Goal: Information Seeking & Learning: Find specific fact

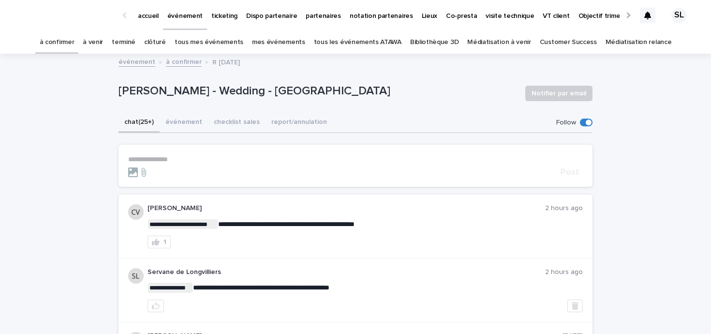
click at [140, 23] on link "accueil" at bounding box center [147, 15] width 29 height 30
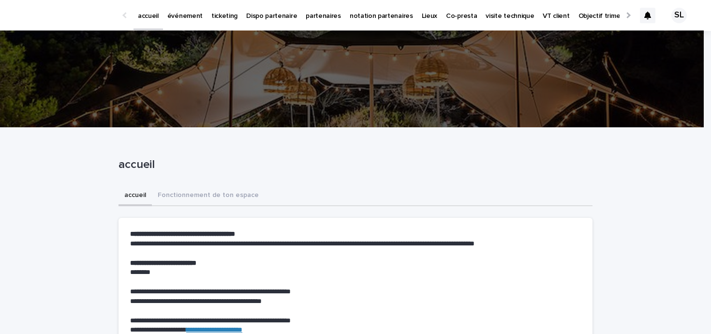
click at [644, 14] on icon at bounding box center [647, 16] width 7 height 8
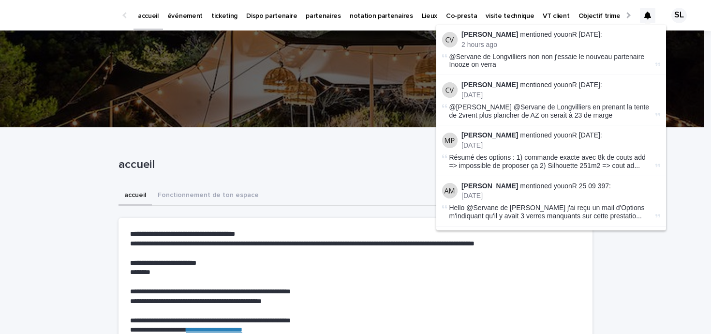
click at [324, 163] on p "accueil" at bounding box center [353, 165] width 470 height 14
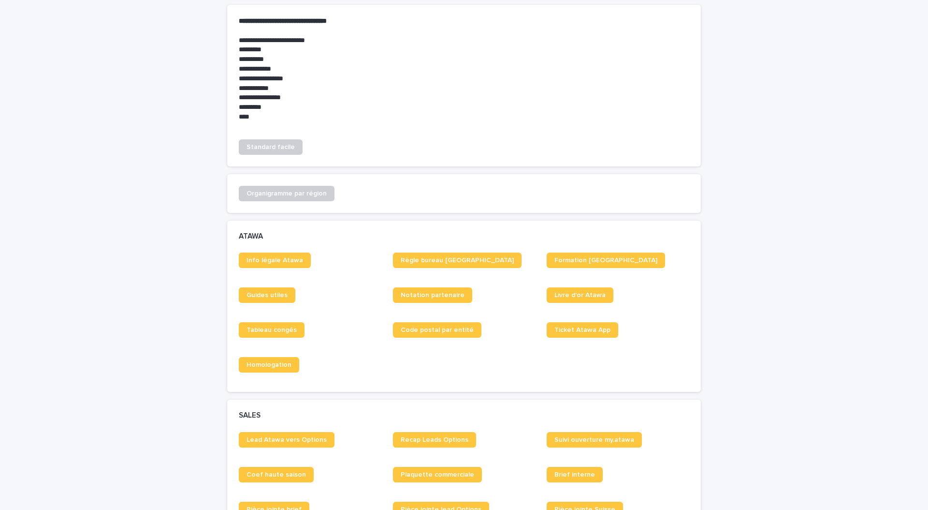
scroll to position [474, 0]
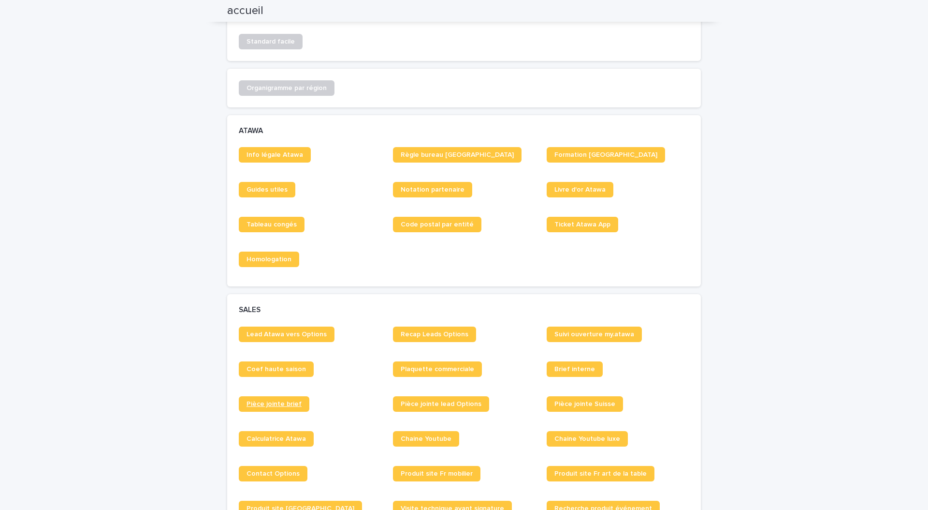
click at [286, 400] on span "Pièce jointe brief" at bounding box center [274, 403] width 55 height 7
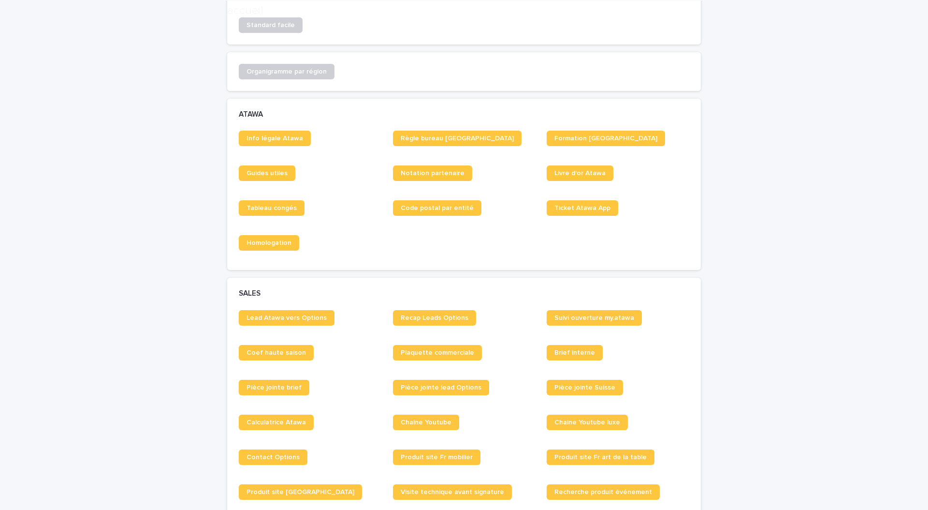
scroll to position [577, 0]
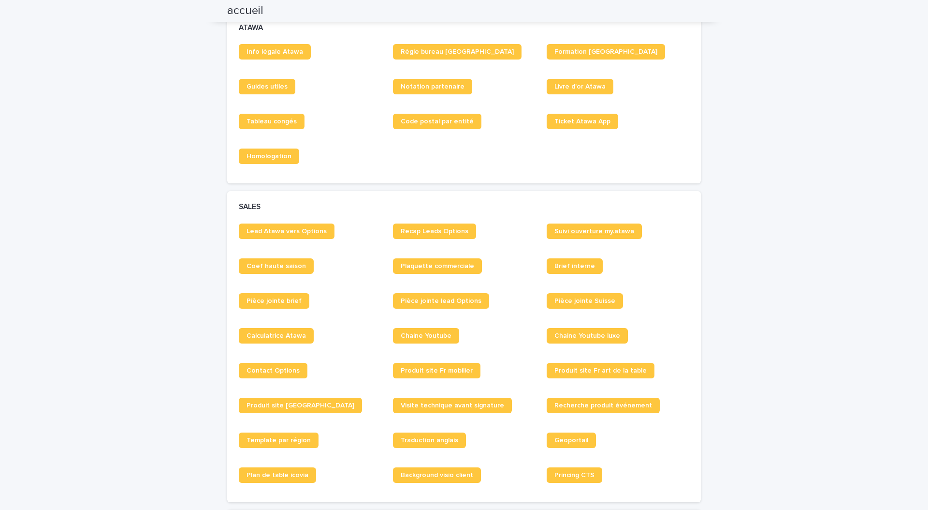
click at [601, 238] on link "Suivi ouverture my.atawa" at bounding box center [594, 230] width 95 height 15
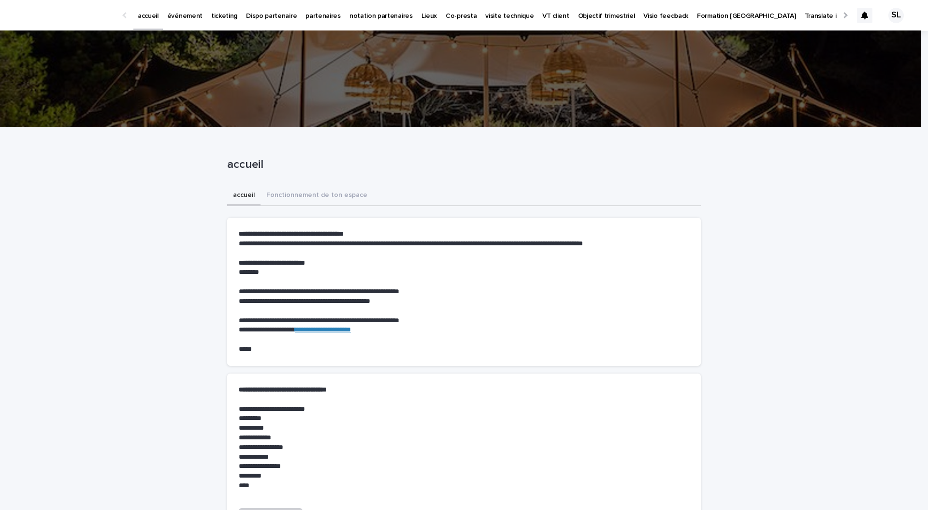
click at [184, 15] on p "événement" at bounding box center [184, 10] width 35 height 20
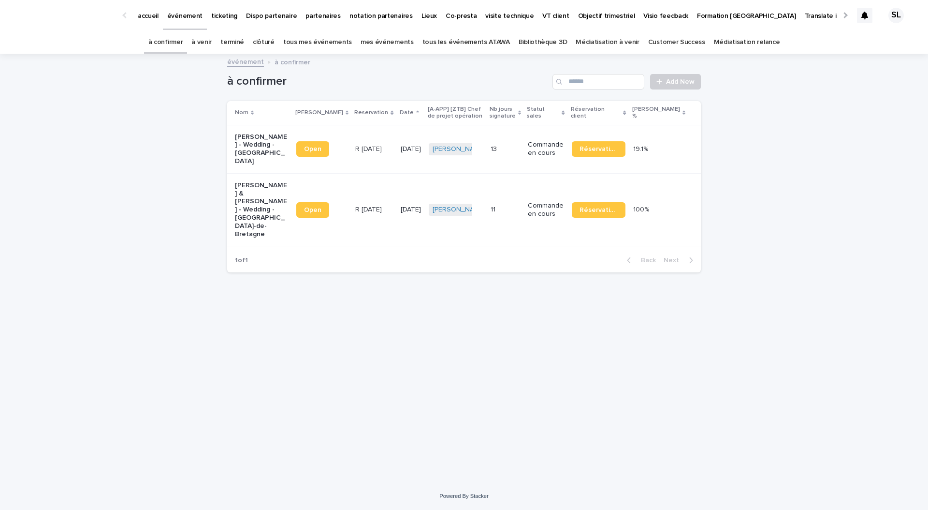
click at [487, 39] on link "tous les événements ATAWA" at bounding box center [467, 42] width 88 height 23
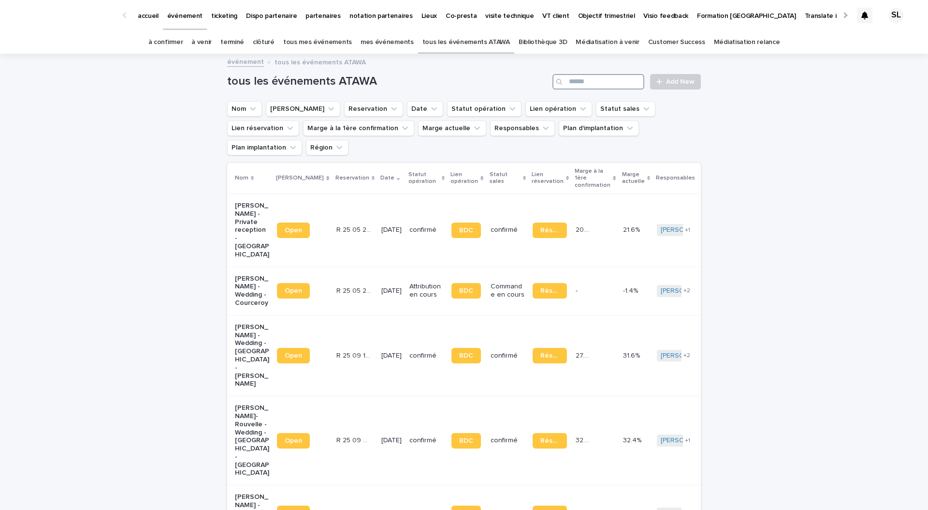
click at [590, 83] on input "Search" at bounding box center [599, 81] width 92 height 15
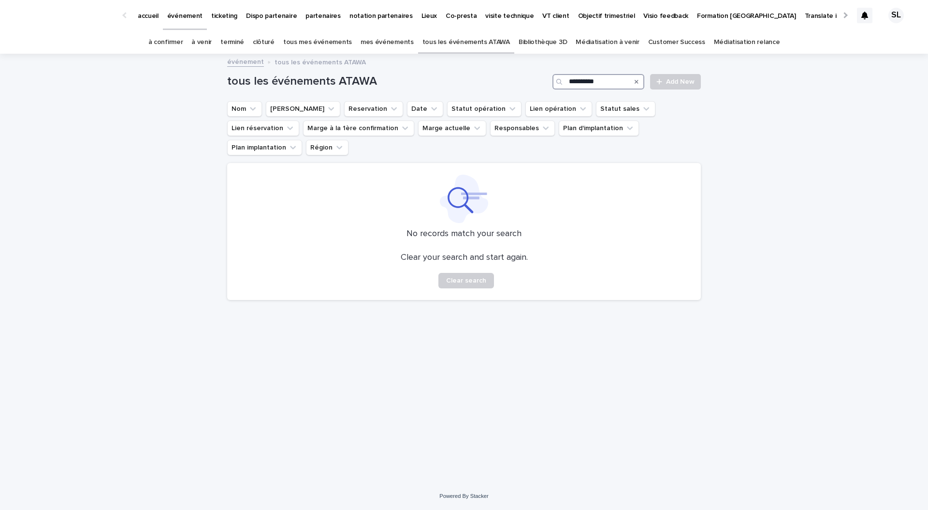
click at [575, 82] on input "**********" at bounding box center [599, 81] width 92 height 15
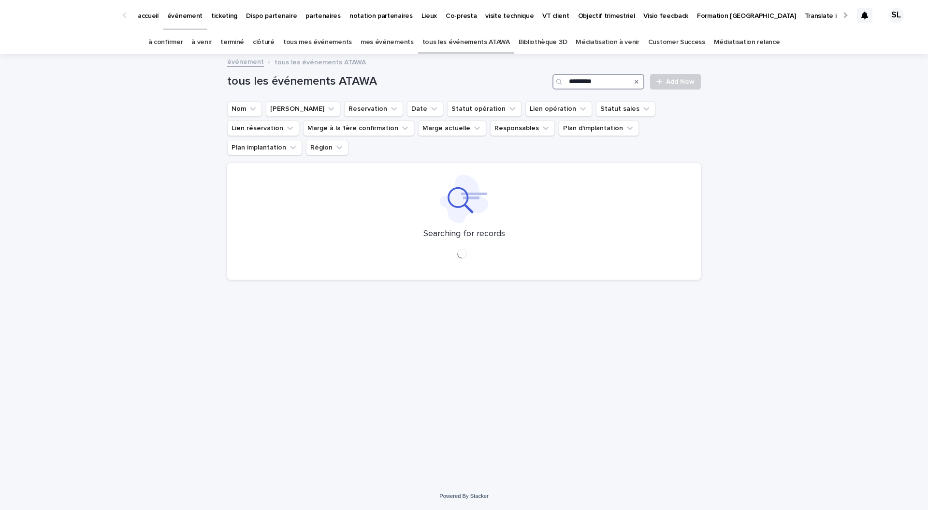
click at [606, 79] on input "*********" at bounding box center [599, 81] width 92 height 15
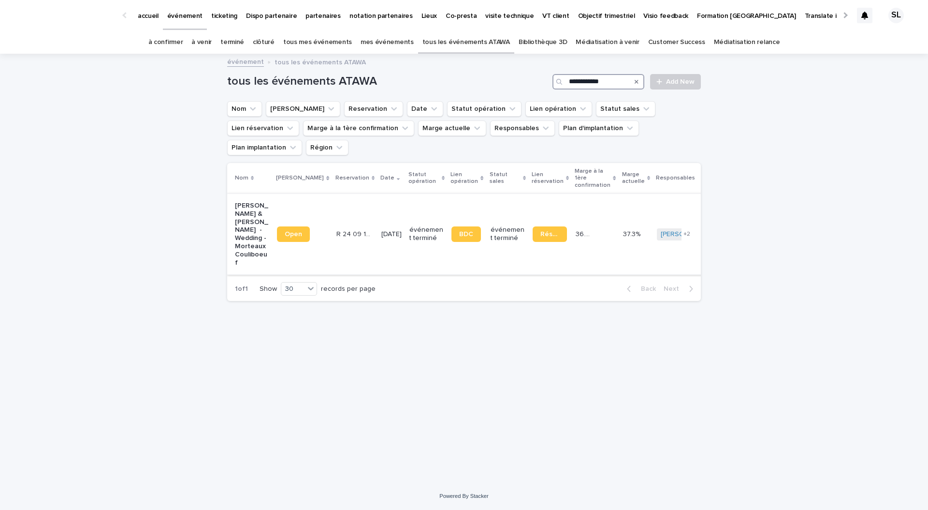
type input "**********"
click at [243, 212] on p "[PERSON_NAME] & [PERSON_NAME] - Wedding - Morteaux Couliboeuf" at bounding box center [252, 234] width 34 height 65
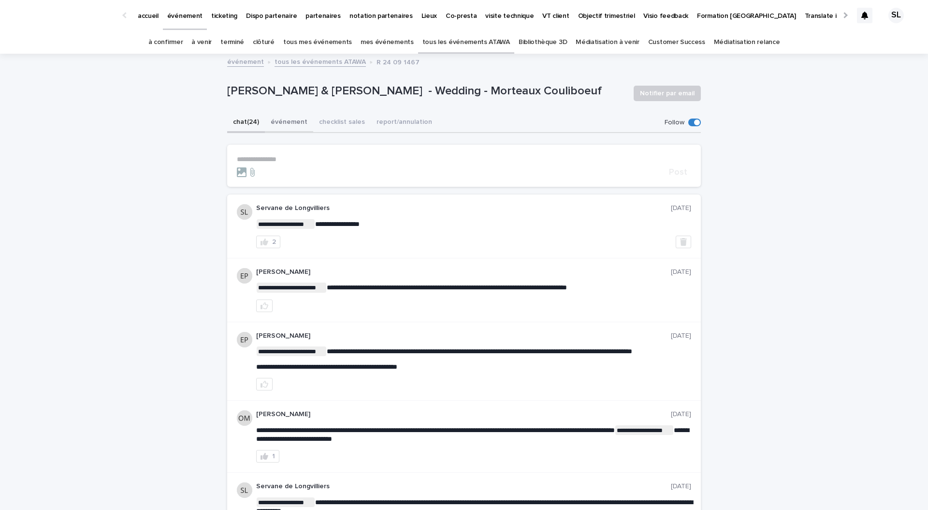
click at [272, 123] on button "événement" at bounding box center [289, 123] width 48 height 20
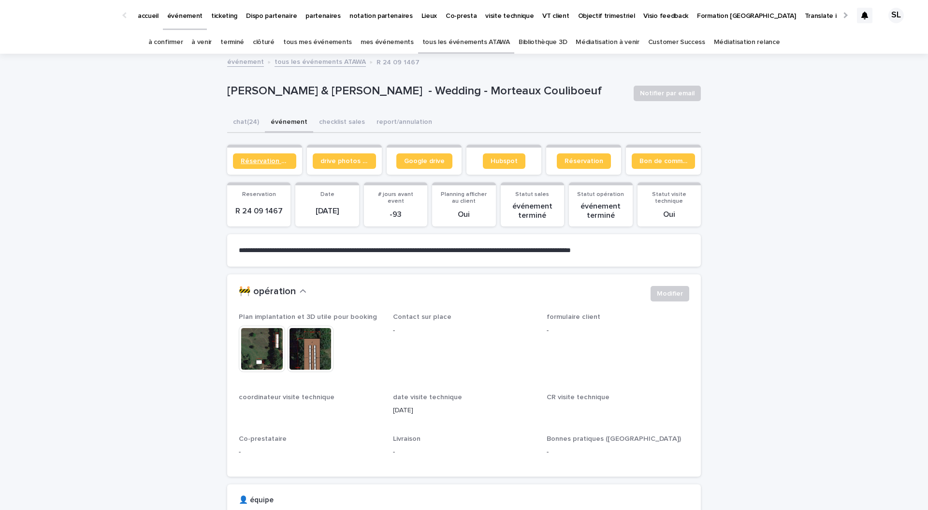
click at [265, 161] on span "Réservation client" at bounding box center [265, 161] width 48 height 7
click at [648, 164] on link "Bon de commande" at bounding box center [663, 160] width 63 height 15
